Goal: Task Accomplishment & Management: Use online tool/utility

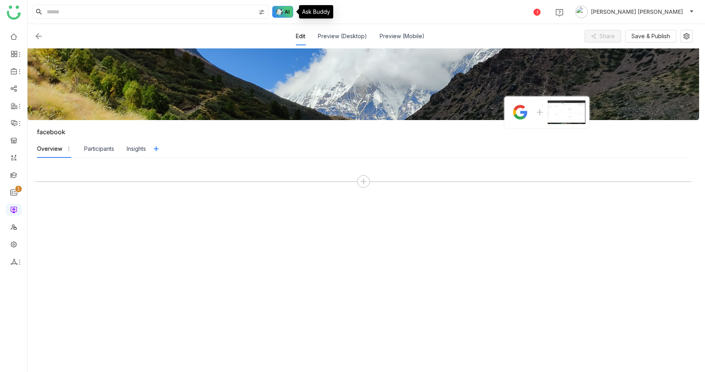
click at [280, 11] on img at bounding box center [282, 12] width 21 height 12
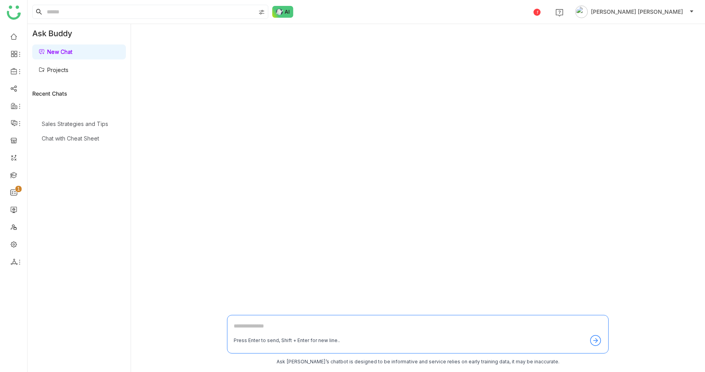
click at [68, 70] on link "Projects" at bounding box center [54, 69] width 30 height 7
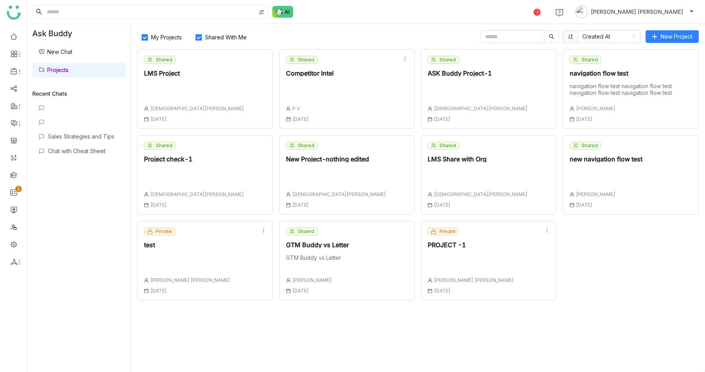
click at [202, 34] on span "Shared With Me" at bounding box center [226, 37] width 48 height 7
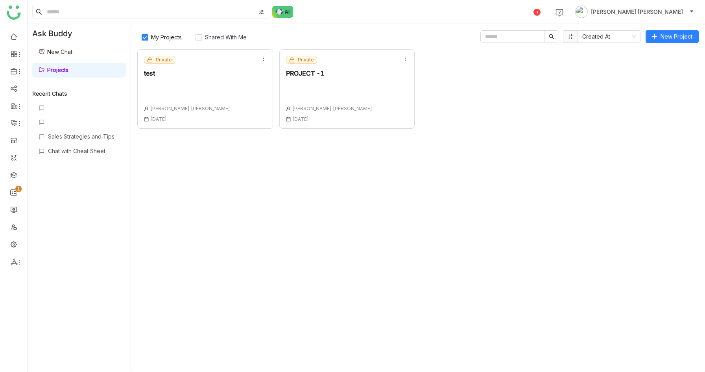
click at [201, 79] on div "Private test Anil Reddy Kesireddy 22 Aug , 2025" at bounding box center [205, 88] width 136 height 79
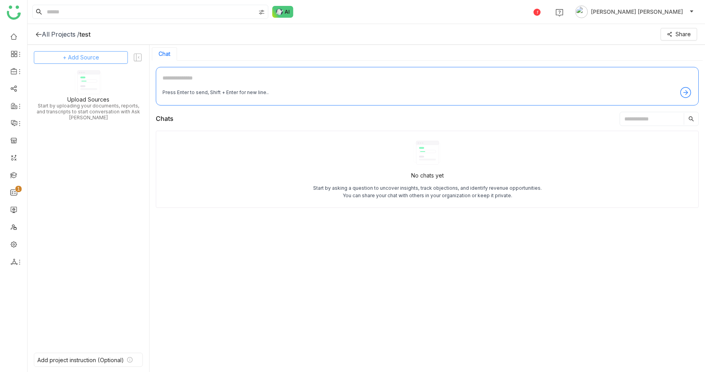
click at [85, 57] on span "+ Add Source" at bounding box center [81, 57] width 36 height 9
click at [82, 80] on span "GTM Buddy Content" at bounding box center [87, 78] width 45 height 7
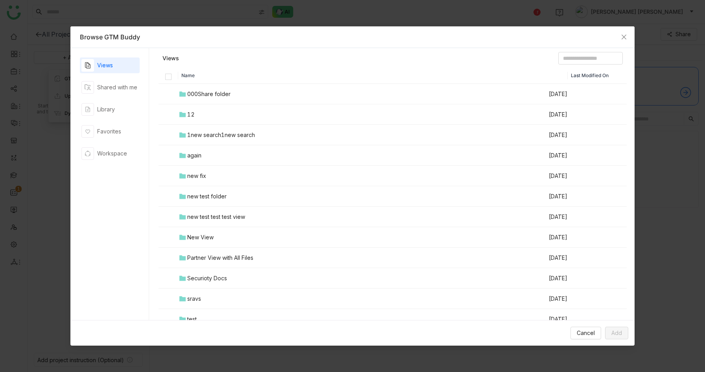
click at [223, 91] on div "000Share folder" at bounding box center [208, 94] width 43 height 9
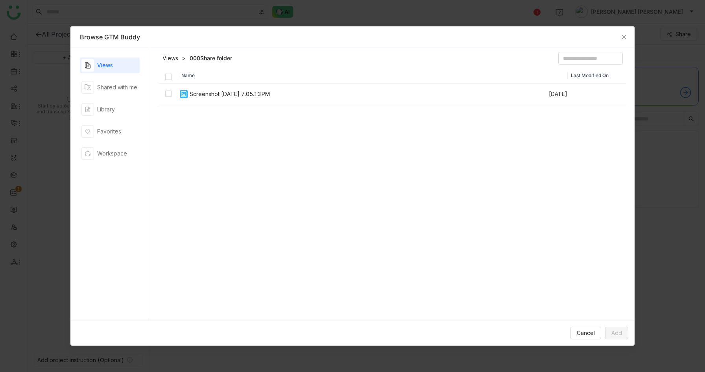
click at [170, 58] on link "Views" at bounding box center [170, 58] width 16 height 8
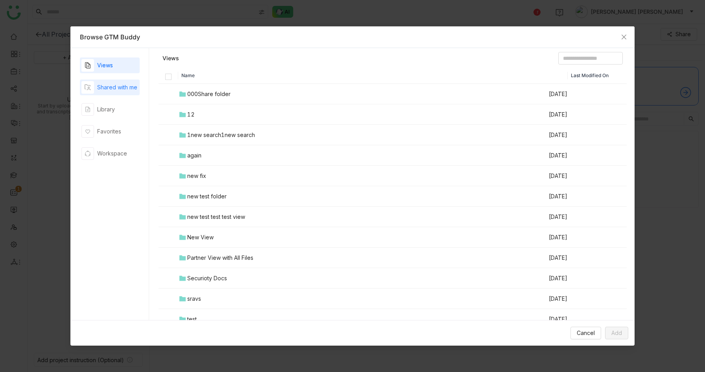
click at [115, 89] on div "Shared with me" at bounding box center [117, 87] width 40 height 9
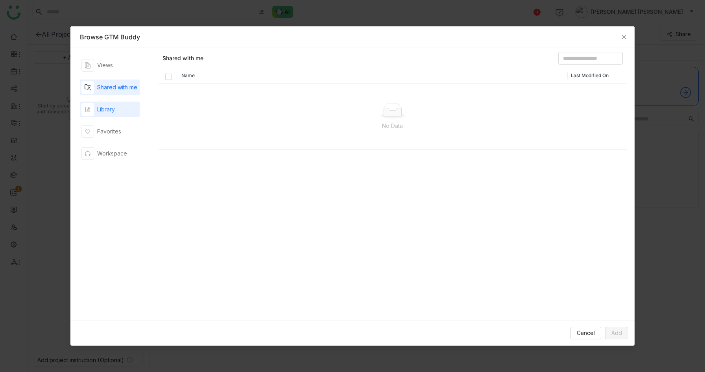
click at [109, 111] on div "Library" at bounding box center [106, 109] width 18 height 9
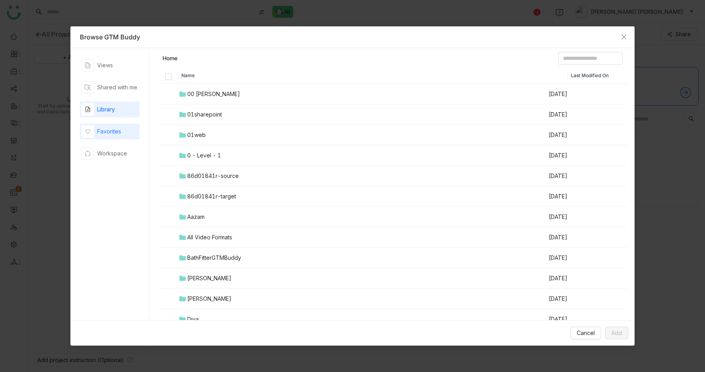
click at [114, 131] on div "Favorites" at bounding box center [109, 131] width 24 height 9
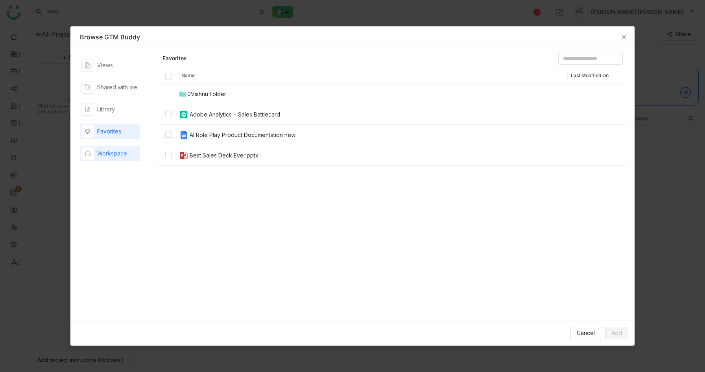
click at [115, 155] on div "Workspace" at bounding box center [112, 153] width 30 height 9
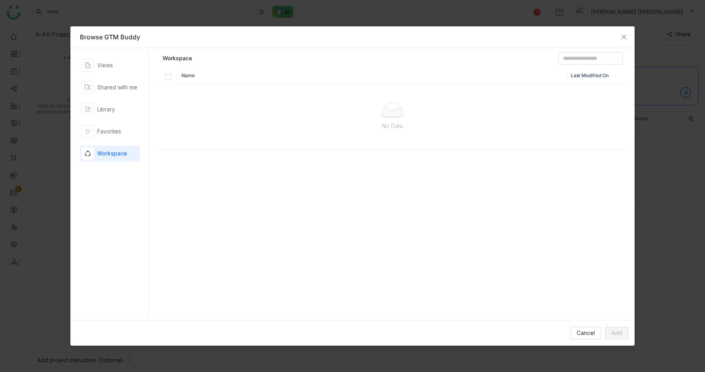
click at [109, 155] on div "Workspace" at bounding box center [112, 153] width 30 height 9
click at [111, 131] on div "Favorites" at bounding box center [109, 131] width 24 height 9
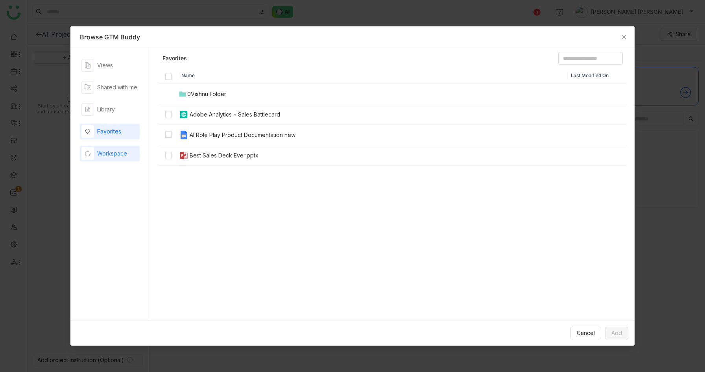
click at [113, 151] on div "Workspace" at bounding box center [112, 153] width 30 height 9
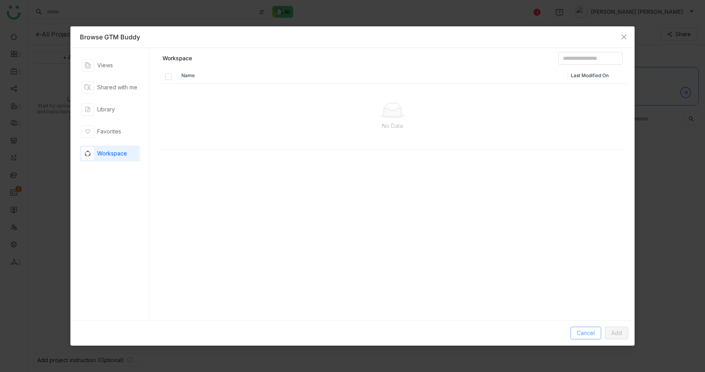
click at [594, 329] on span "Cancel" at bounding box center [586, 332] width 18 height 9
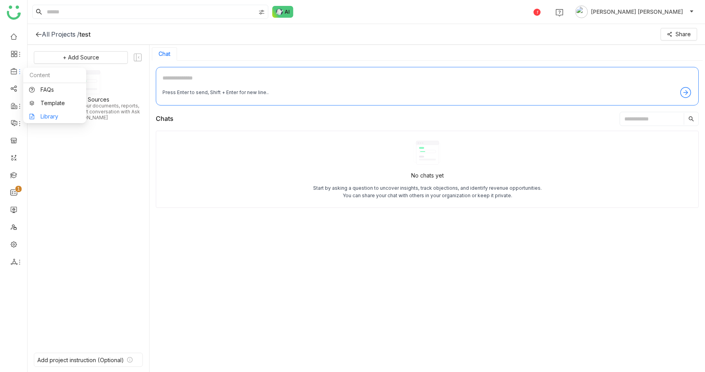
click at [56, 114] on link "Library" at bounding box center [54, 117] width 51 height 6
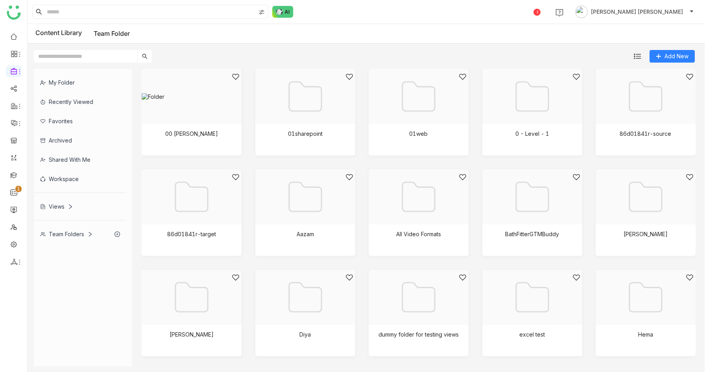
click at [64, 209] on div "Views" at bounding box center [56, 206] width 33 height 7
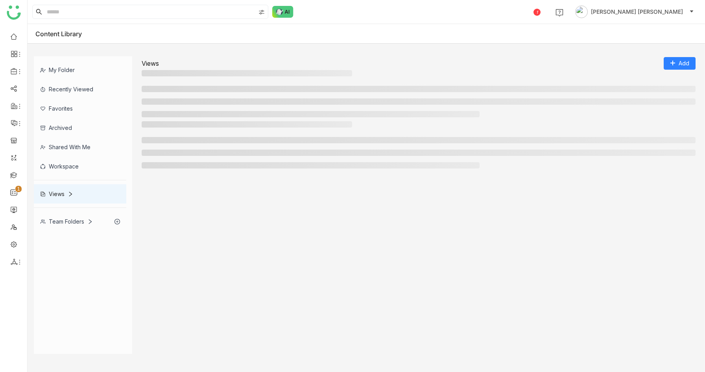
click at [637, 52] on div "My Folder Recently Viewed Favorites Archived Shared with me Workspace Views Tea…" at bounding box center [366, 205] width 677 height 310
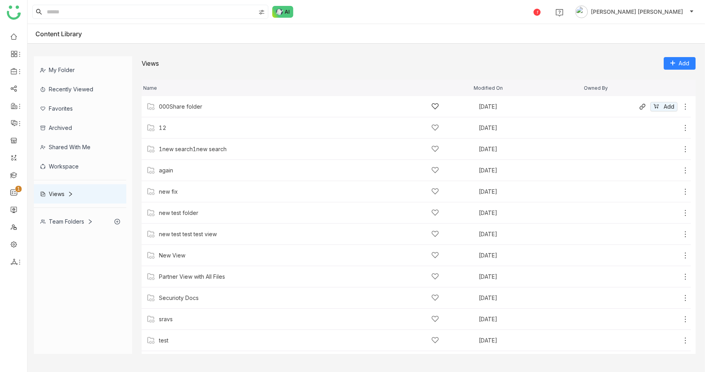
click at [188, 106] on div "000Share folder" at bounding box center [180, 106] width 43 height 6
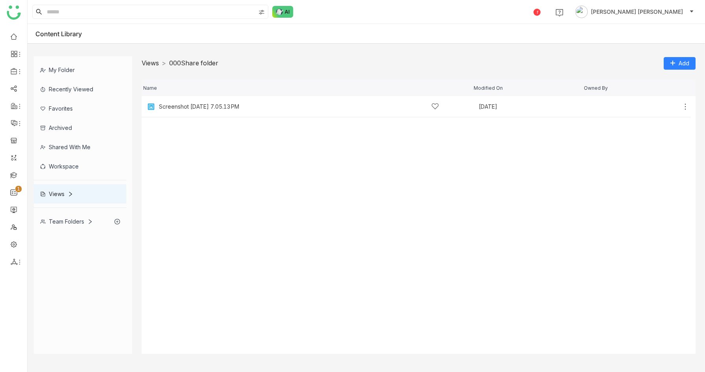
click at [153, 64] on link "Views" at bounding box center [150, 63] width 17 height 8
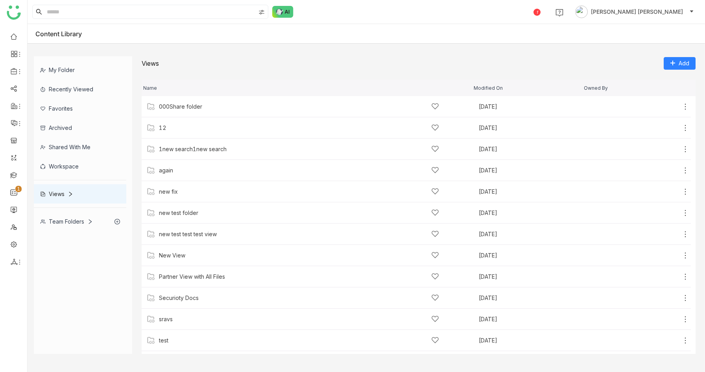
click at [73, 66] on div "My Folder" at bounding box center [80, 69] width 92 height 19
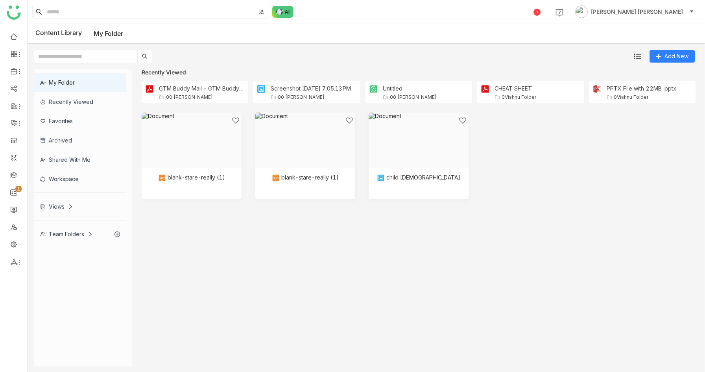
click at [85, 118] on div "Favorites" at bounding box center [80, 120] width 92 height 19
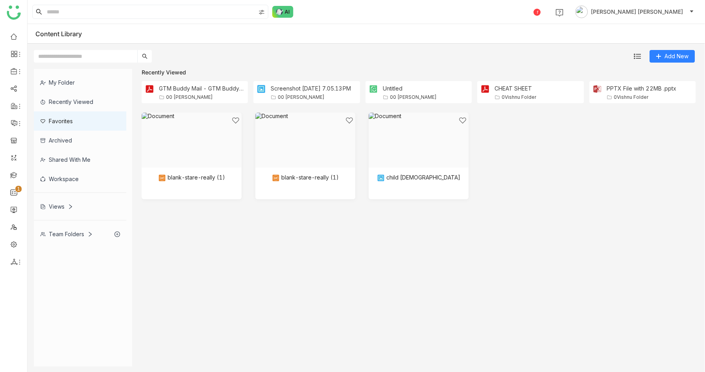
click at [84, 123] on div "Favorites" at bounding box center [80, 120] width 92 height 19
click at [60, 82] on div "My Folder" at bounding box center [80, 82] width 92 height 19
click at [57, 124] on div "Favorites" at bounding box center [80, 120] width 92 height 19
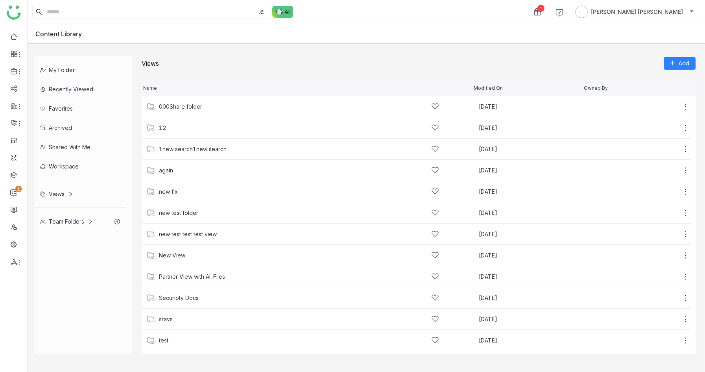
click at [79, 108] on div "Favorites" at bounding box center [80, 108] width 92 height 19
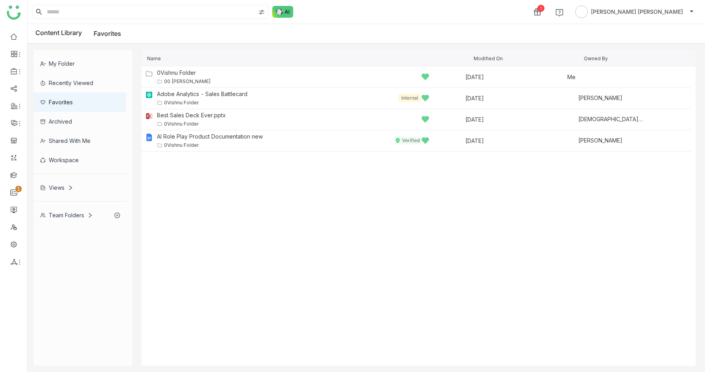
click at [85, 125] on div "Archived" at bounding box center [80, 121] width 92 height 19
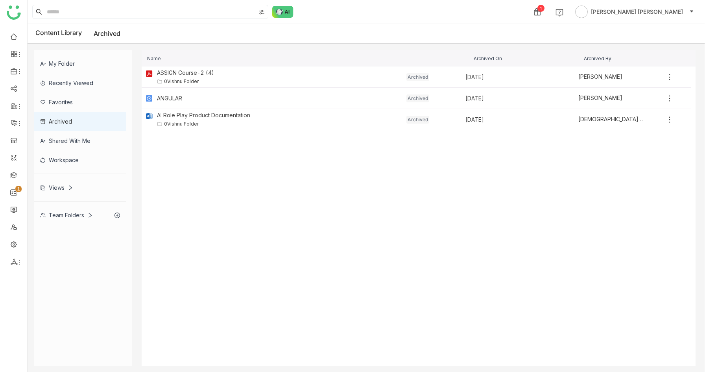
click at [87, 141] on div "Shared with me" at bounding box center [80, 140] width 92 height 19
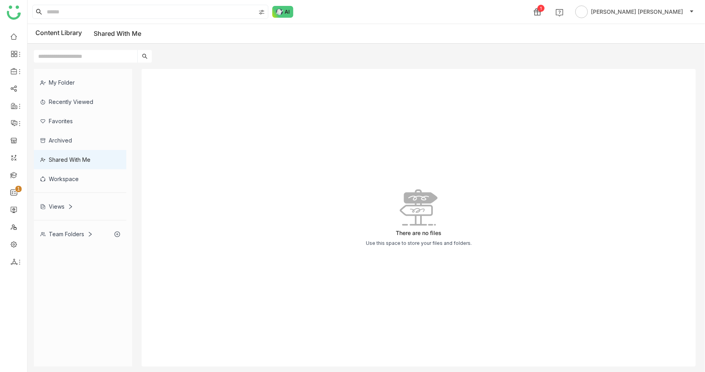
click at [70, 176] on div "Workspace" at bounding box center [80, 178] width 92 height 19
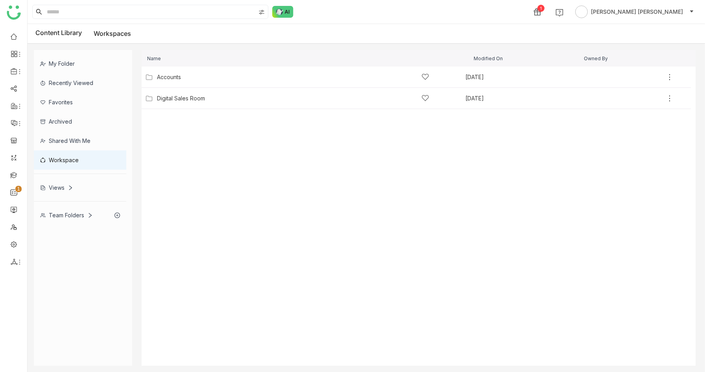
click at [61, 183] on div "Views" at bounding box center [80, 187] width 92 height 19
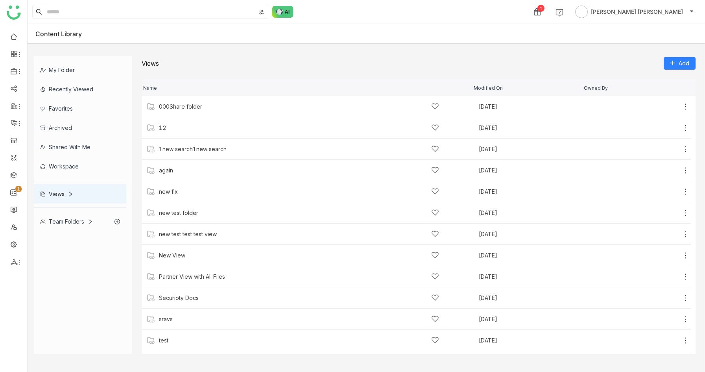
click at [63, 213] on div "Team Folders" at bounding box center [80, 221] width 92 height 19
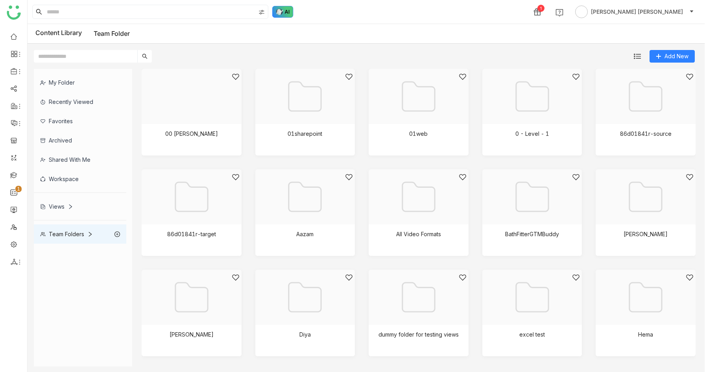
click at [286, 11] on img at bounding box center [282, 12] width 21 height 12
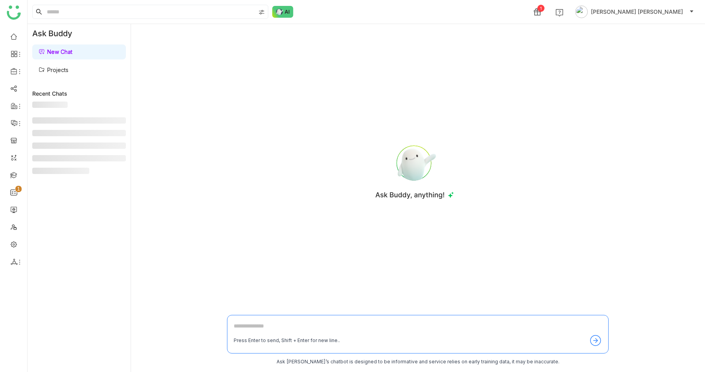
click at [68, 68] on link "Projects" at bounding box center [54, 69] width 30 height 7
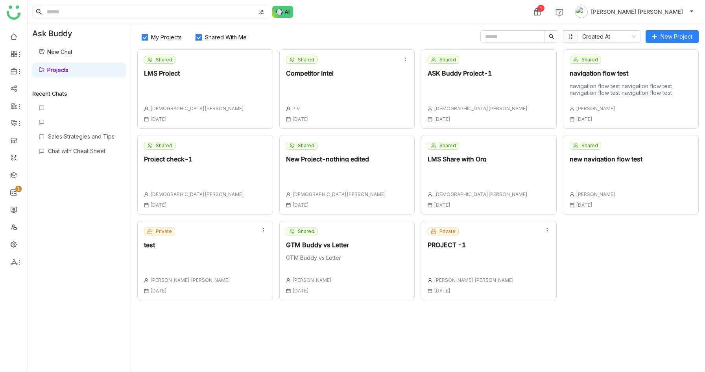
click at [204, 34] on span "Shared With Me" at bounding box center [226, 37] width 48 height 7
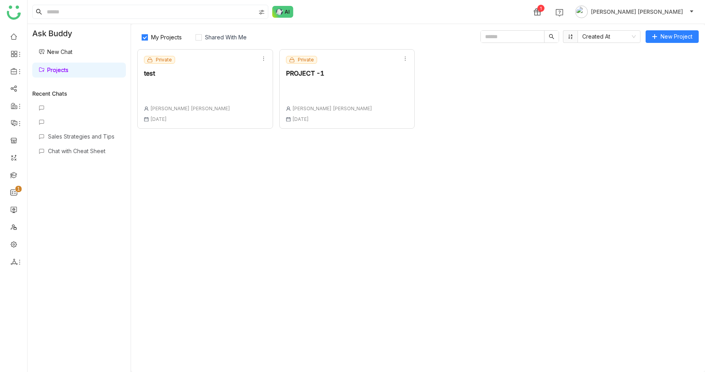
click at [216, 90] on div "Private test Anil [PERSON_NAME] [DATE]" at bounding box center [205, 88] width 136 height 79
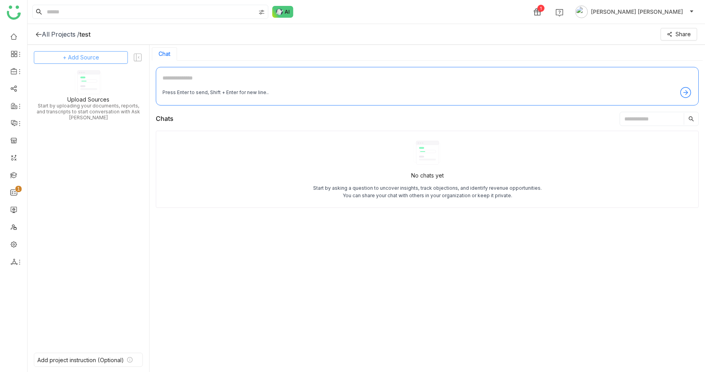
click at [99, 53] on button "+ Add Source" at bounding box center [81, 57] width 94 height 13
click at [89, 79] on span "GTM Buddy Content" at bounding box center [87, 78] width 45 height 7
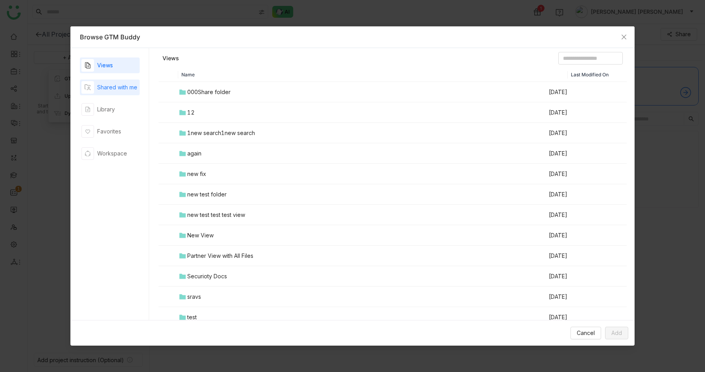
click at [119, 85] on div "Shared with me" at bounding box center [117, 87] width 40 height 9
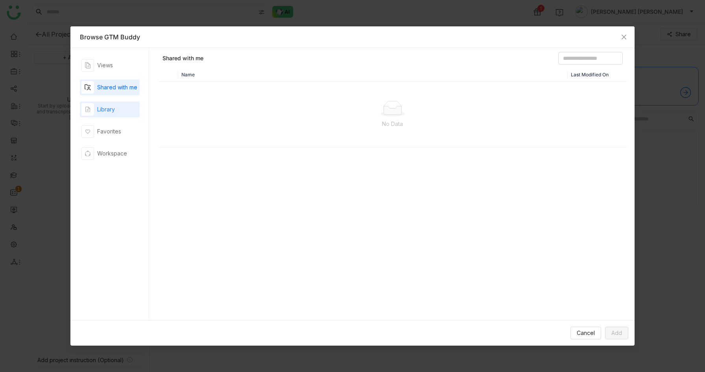
click at [118, 108] on div "Library" at bounding box center [110, 109] width 60 height 16
click at [118, 136] on div "Favorites" at bounding box center [101, 131] width 40 height 13
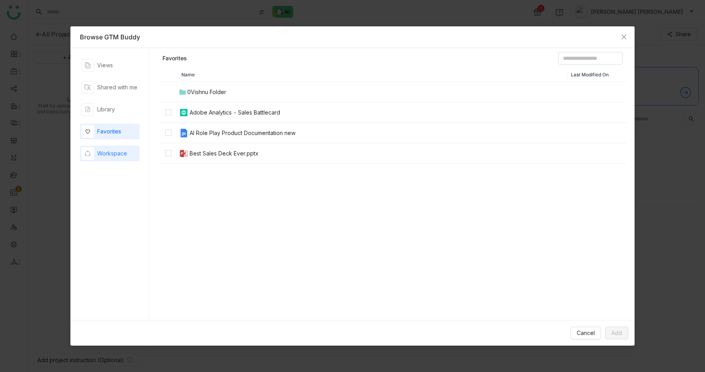
click at [123, 153] on div "Workspace" at bounding box center [112, 153] width 30 height 9
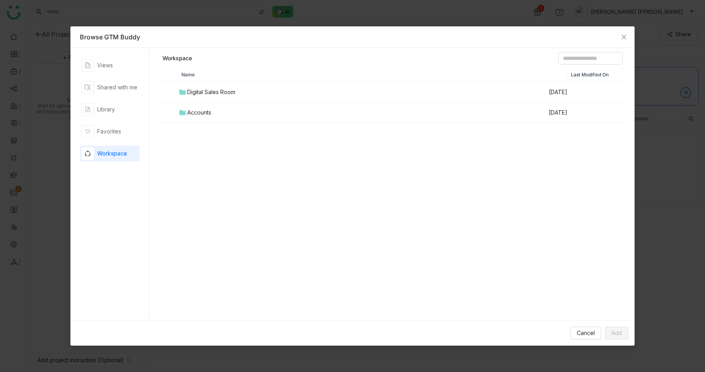
click at [203, 88] on div "Digital Sales Room" at bounding box center [211, 92] width 48 height 9
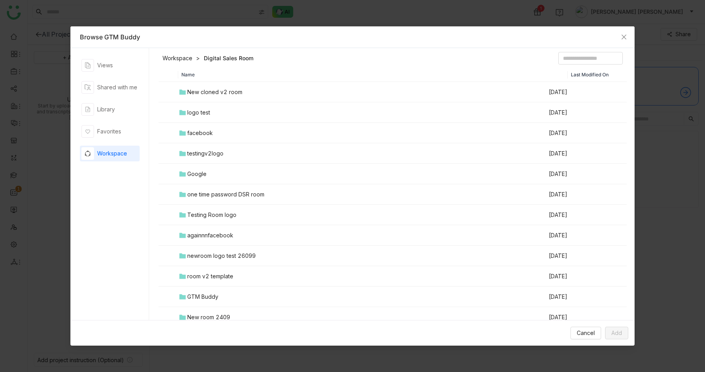
click at [199, 88] on div "New cloned v2 room" at bounding box center [214, 92] width 55 height 9
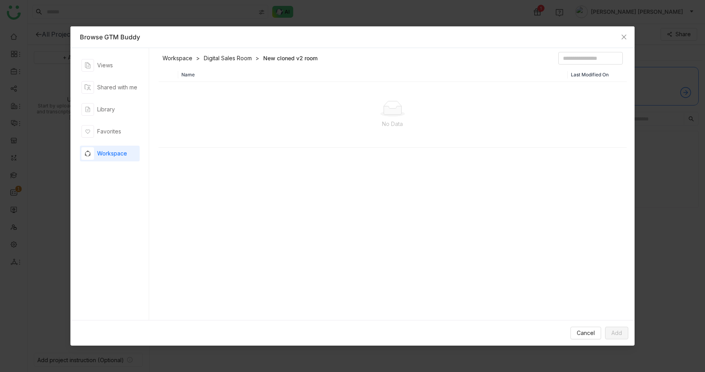
click at [227, 58] on link "Digital Sales Room" at bounding box center [228, 58] width 48 height 8
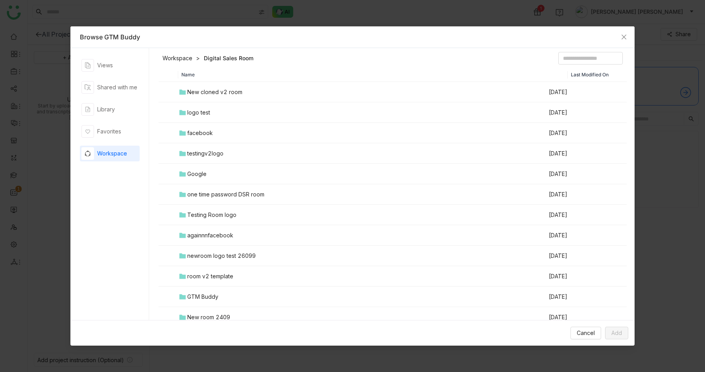
click at [181, 55] on link "Workspace" at bounding box center [177, 58] width 30 height 8
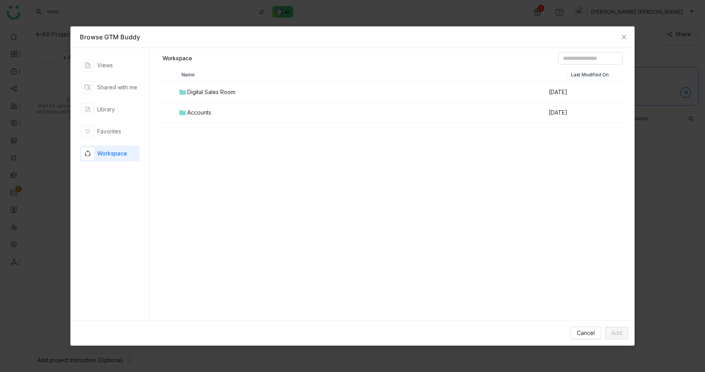
click at [193, 110] on div "Accounts" at bounding box center [199, 112] width 24 height 9
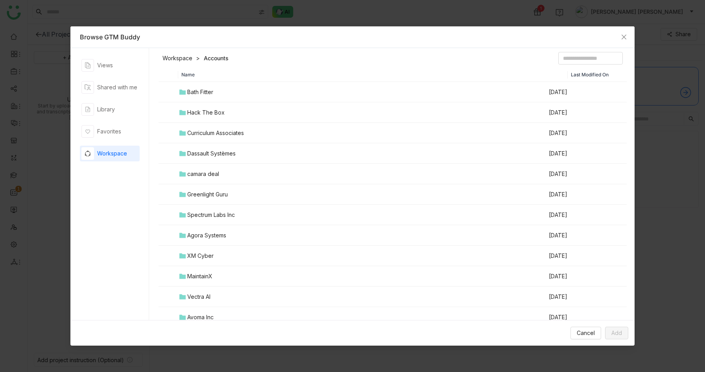
click at [192, 90] on div "Bath Fitter" at bounding box center [200, 92] width 26 height 9
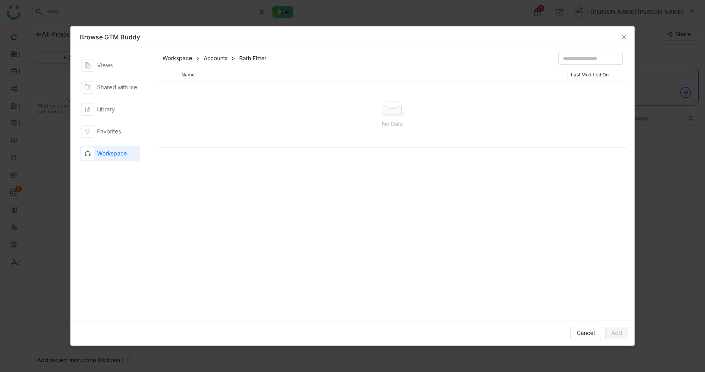
click at [172, 58] on link "Workspace" at bounding box center [177, 58] width 30 height 8
